Goal: Information Seeking & Learning: Learn about a topic

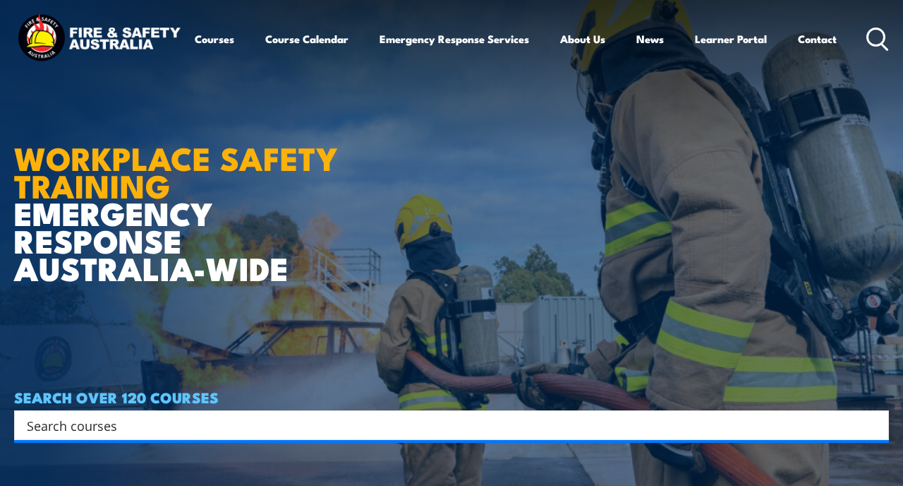
scroll to position [13, 0]
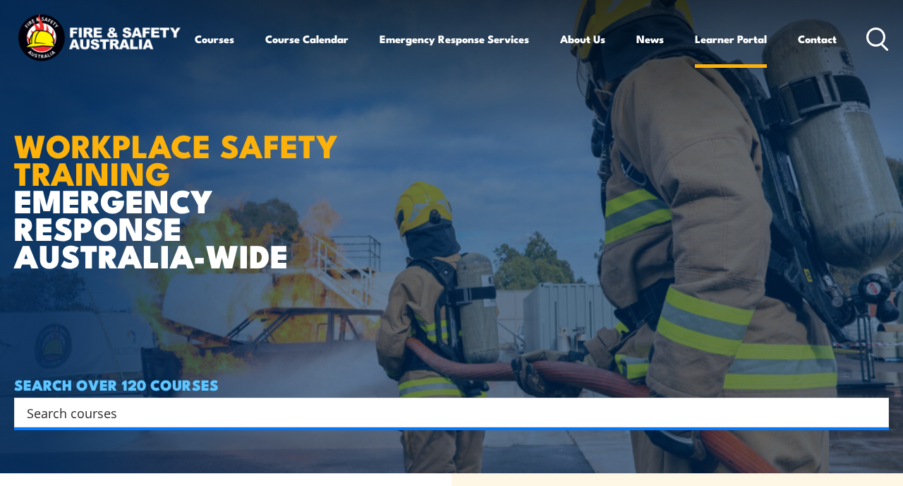
click at [720, 42] on link "Learner Portal" at bounding box center [731, 39] width 72 height 34
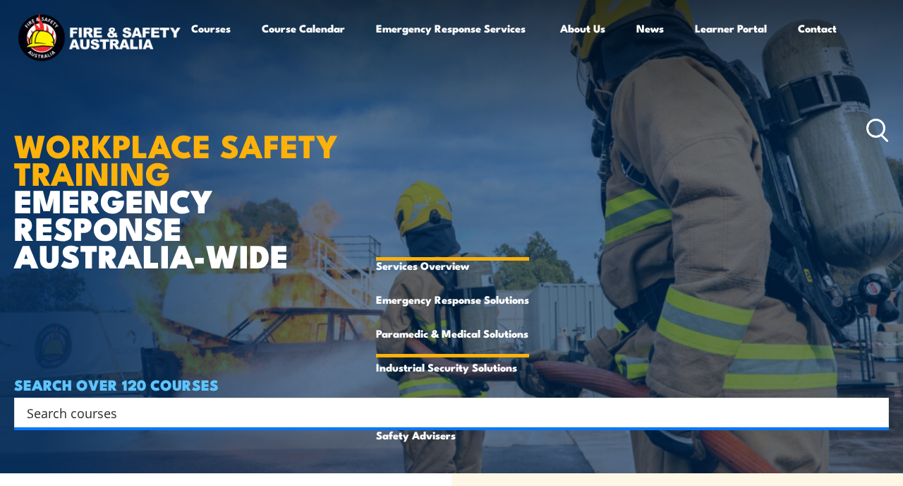
click at [456, 342] on link "Paramedic & Medical Solutions" at bounding box center [452, 333] width 153 height 34
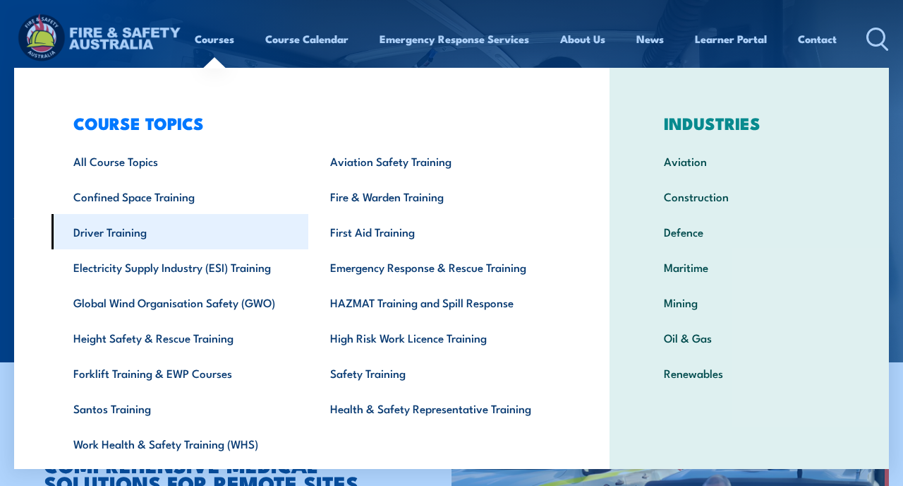
click at [130, 232] on link "Driver Training" at bounding box center [180, 231] width 257 height 35
